Goal: Transaction & Acquisition: Purchase product/service

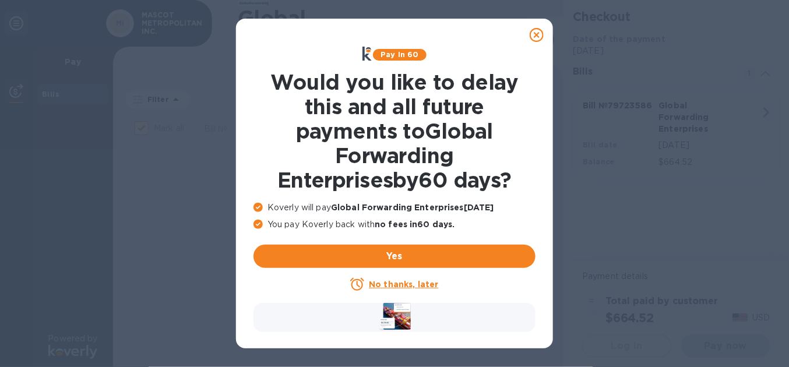
checkbox input "true"
click at [413, 282] on u "No thanks, later" at bounding box center [403, 284] width 69 height 9
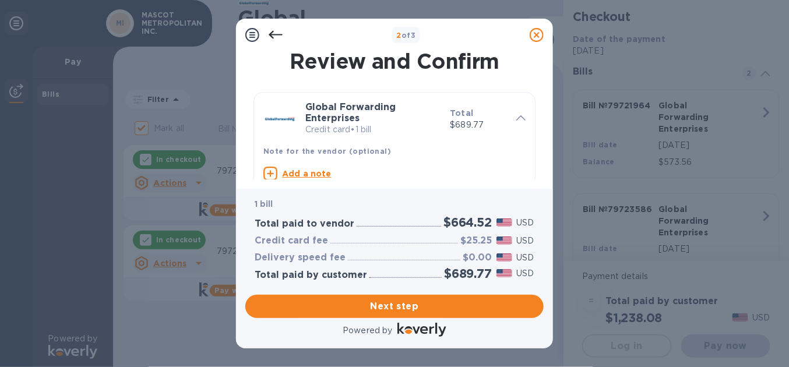
click at [270, 35] on icon at bounding box center [276, 35] width 14 height 8
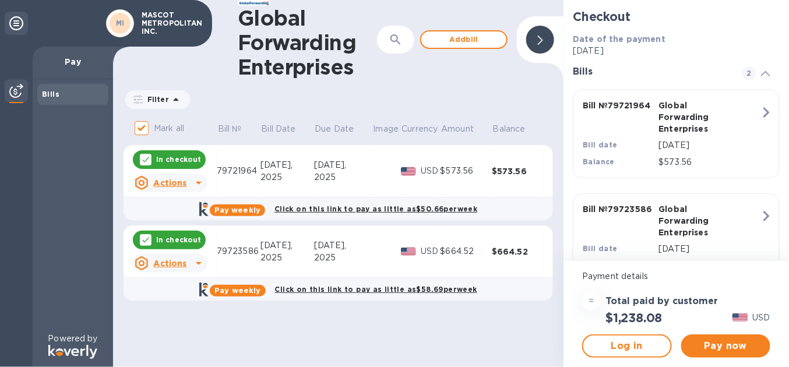
click at [16, 25] on icon at bounding box center [16, 23] width 14 height 14
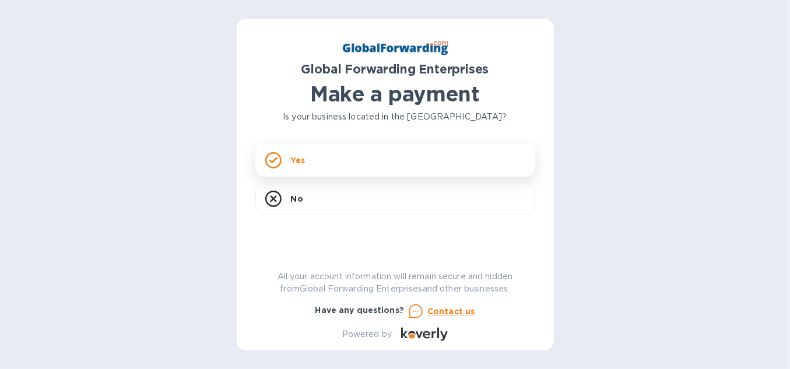
click at [300, 159] on p "Yes" at bounding box center [298, 160] width 14 height 12
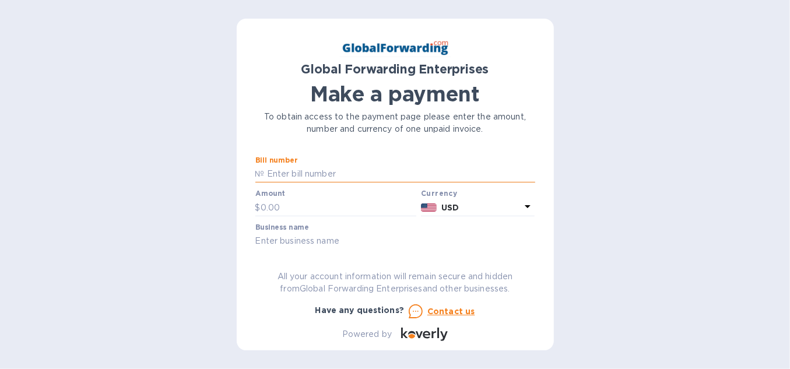
click at [297, 170] on input "text" at bounding box center [400, 174] width 270 height 17
type input "79723586"
click at [298, 207] on input "text" at bounding box center [339, 207] width 156 height 17
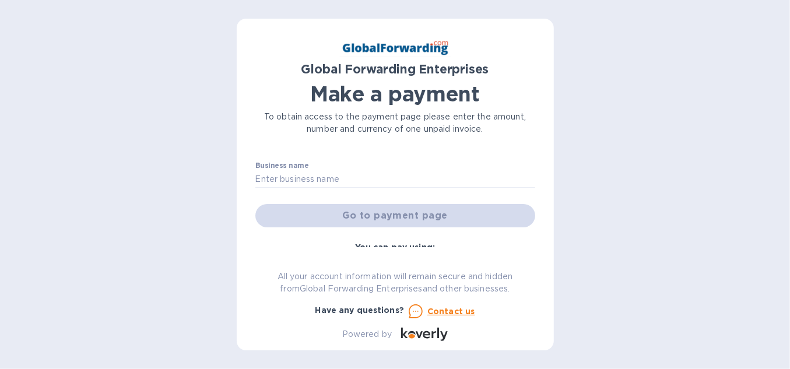
scroll to position [49, 0]
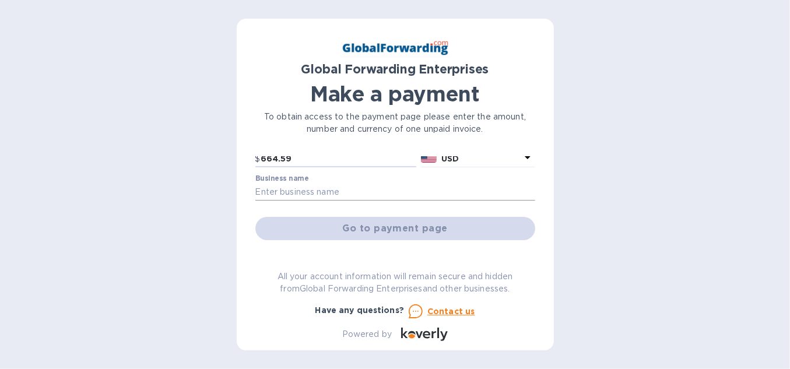
type input "664.59"
click at [313, 194] on input "text" at bounding box center [395, 192] width 280 height 17
type input "MASCOT METROPOLITAN INC."
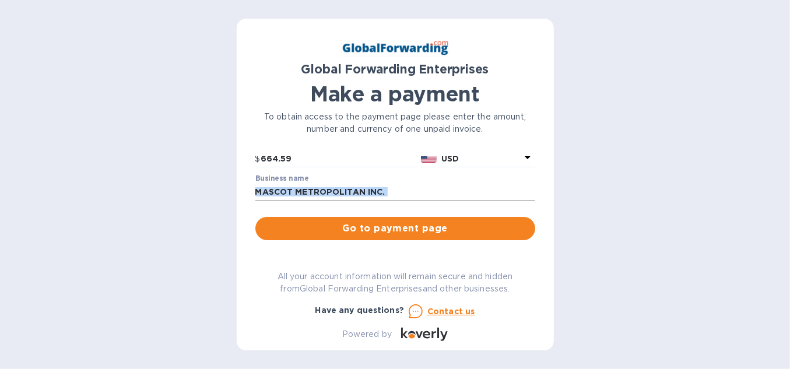
drag, startPoint x: 534, startPoint y: 180, endPoint x: 527, endPoint y: 188, distance: 10.7
click at [530, 204] on div "Bill number № 79723586 Amount $ 664.59 Currency USD Business name MASCOT METROP…" at bounding box center [395, 201] width 280 height 91
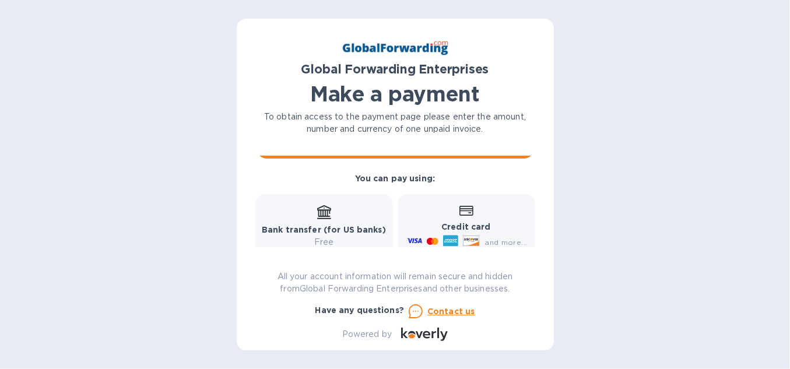
scroll to position [111, 0]
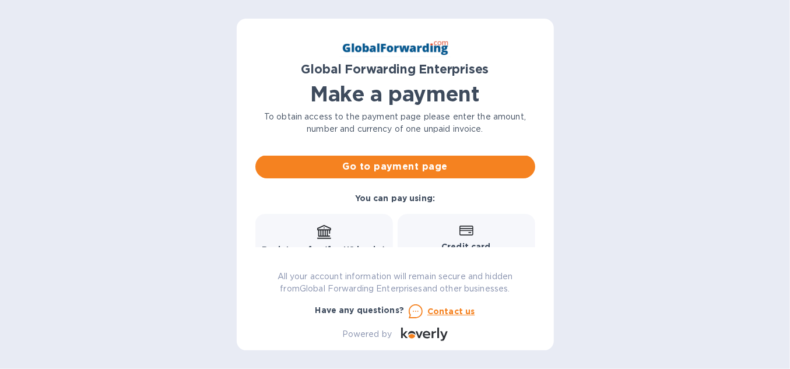
click at [462, 232] on icon at bounding box center [466, 231] width 14 height 10
click at [420, 170] on span "Go to payment page" at bounding box center [395, 167] width 261 height 14
